Goal: Transaction & Acquisition: Book appointment/travel/reservation

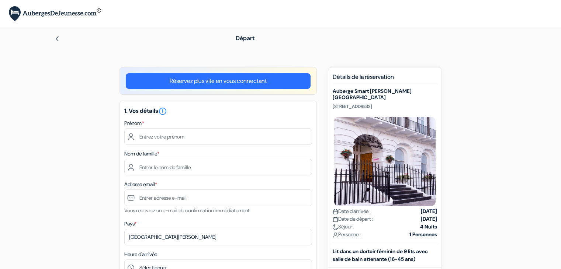
select select "256"
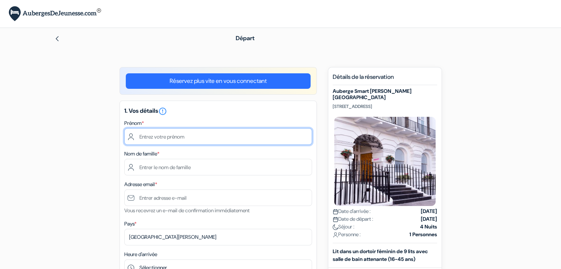
click at [242, 141] on input "text" at bounding box center [218, 136] width 188 height 17
type input "Chloé"
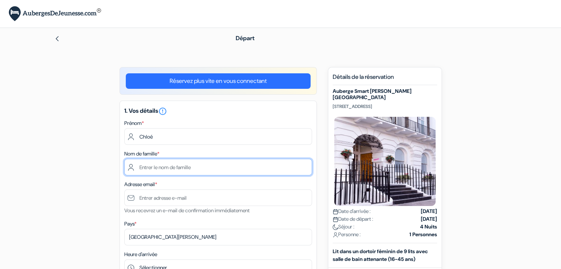
click at [143, 164] on input "text" at bounding box center [218, 167] width 188 height 17
type input "da Graça"
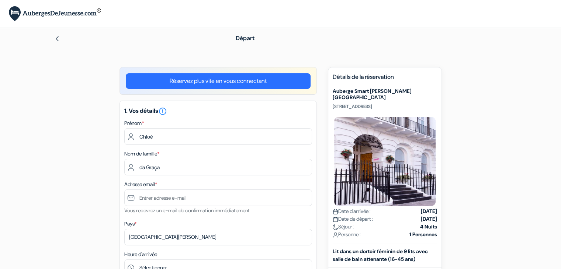
click at [119, 194] on div "1. Vos détails error_outline Prénom * Chloé Nom de famille * da Graça Adresse e…" at bounding box center [217, 228] width 197 height 255
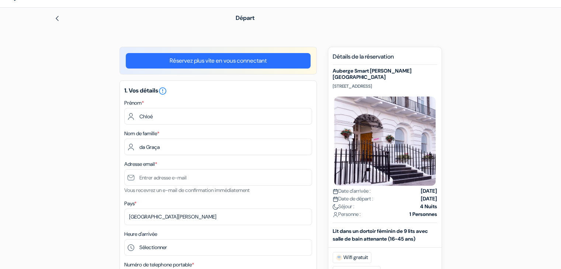
scroll to position [21, 0]
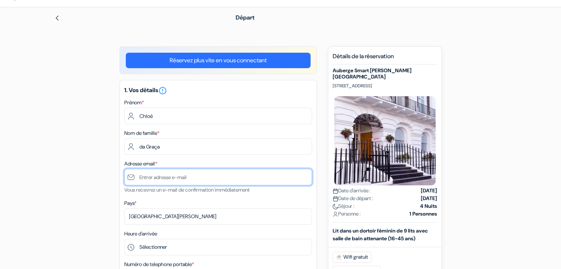
click at [166, 171] on input "text" at bounding box center [218, 177] width 188 height 17
type input "[EMAIL_ADDRESS][DOMAIN_NAME]"
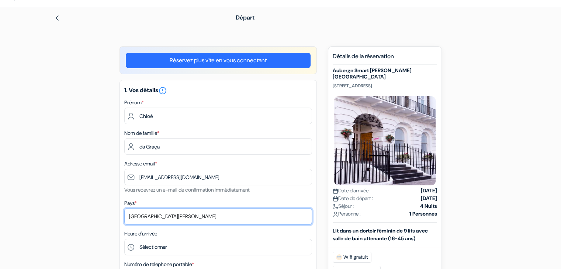
select select "67"
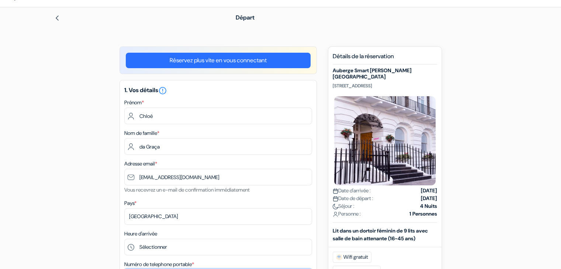
type input "0665671718"
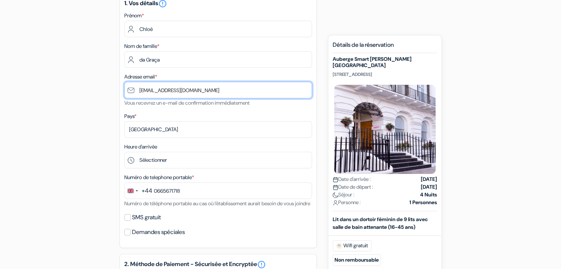
scroll to position [108, 0]
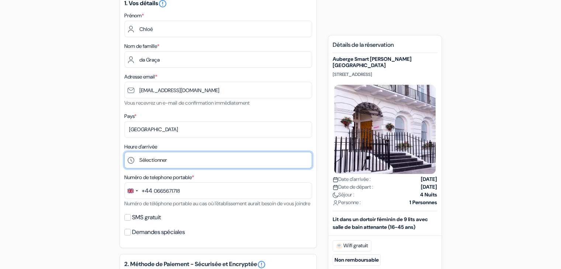
click at [181, 161] on select "Sélectionner 1:00 2:00 3:00 4:00 5:00 6:00 7:00 8:00 9:00 10:00 11:00 12:00 13:…" at bounding box center [218, 160] width 188 height 17
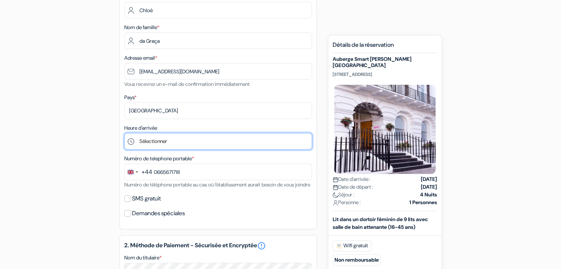
click at [180, 137] on select "Sélectionner 1:00 2:00 3:00 4:00 5:00 6:00 7:00 8:00 9:00 10:00 11:00 12:00 13:…" at bounding box center [218, 141] width 188 height 17
select select "13"
click at [124, 133] on select "Sélectionner 1:00 2:00 3:00 4:00 5:00 6:00 7:00 8:00 9:00 10:00 11:00 12:00 13:…" at bounding box center [218, 141] width 188 height 17
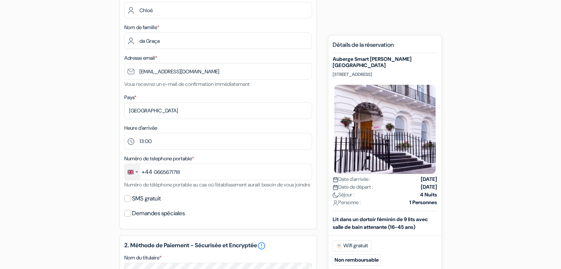
click at [138, 171] on div "Change country, selected United Kingdom (+44)" at bounding box center [132, 172] width 15 height 16
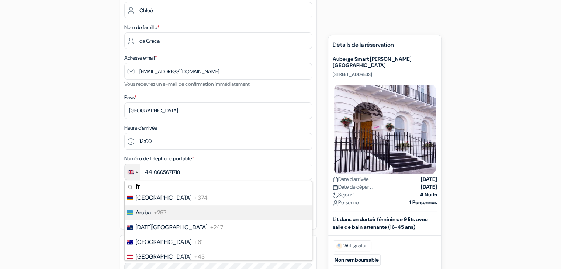
scroll to position [0, 0]
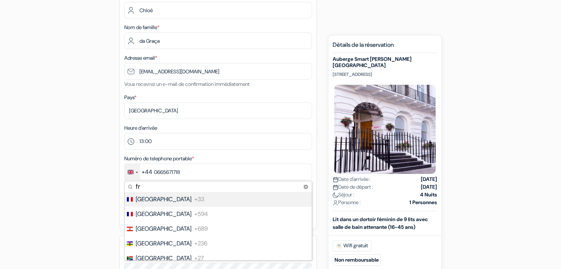
type input "fr"
click at [152, 198] on span "France" at bounding box center [164, 199] width 56 height 9
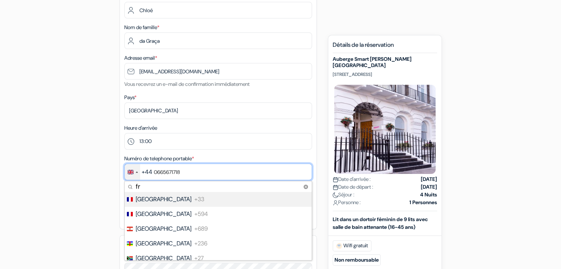
type input "6 65 67 17 18"
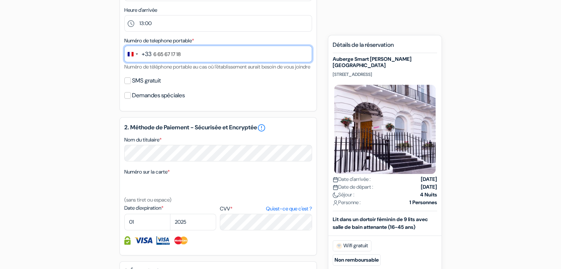
scroll to position [256, 0]
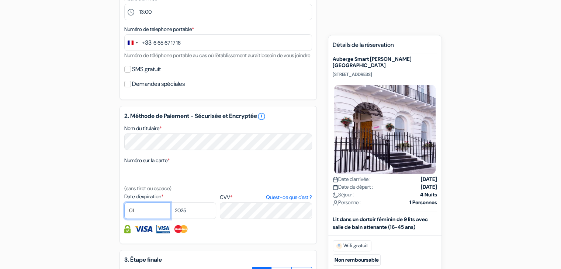
select select "09"
select select "2026"
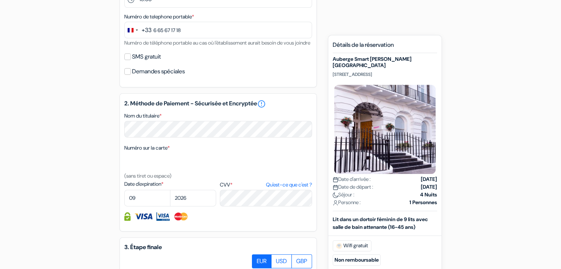
click at [230, 221] on div at bounding box center [218, 216] width 188 height 8
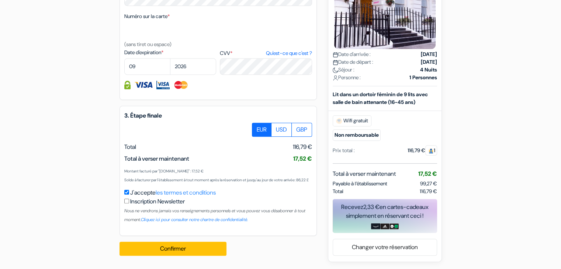
scroll to position [418, 0]
click at [203, 247] on button "Confirmer Loading..." at bounding box center [172, 249] width 107 height 14
